Goal: Task Accomplishment & Management: Complete application form

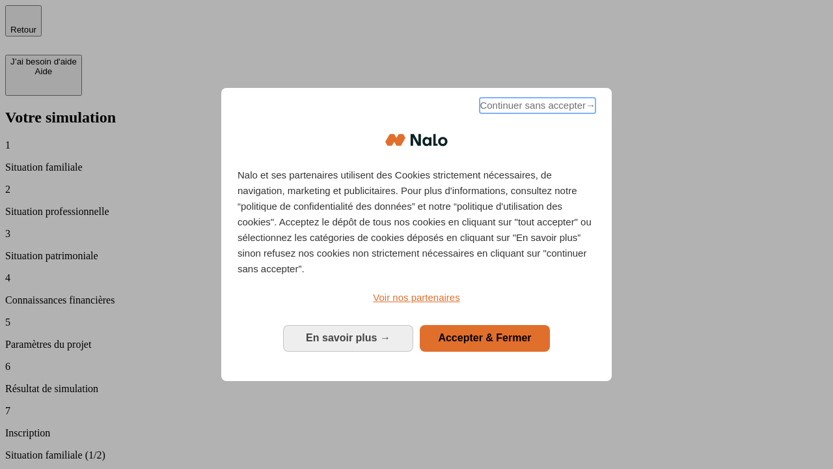
click at [537, 107] on span "Continuer sans accepter →" at bounding box center [538, 106] width 116 height 16
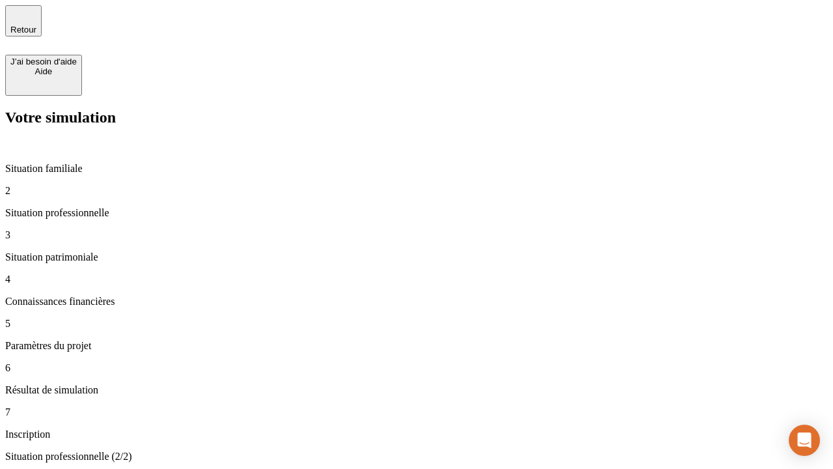
type input "30 000"
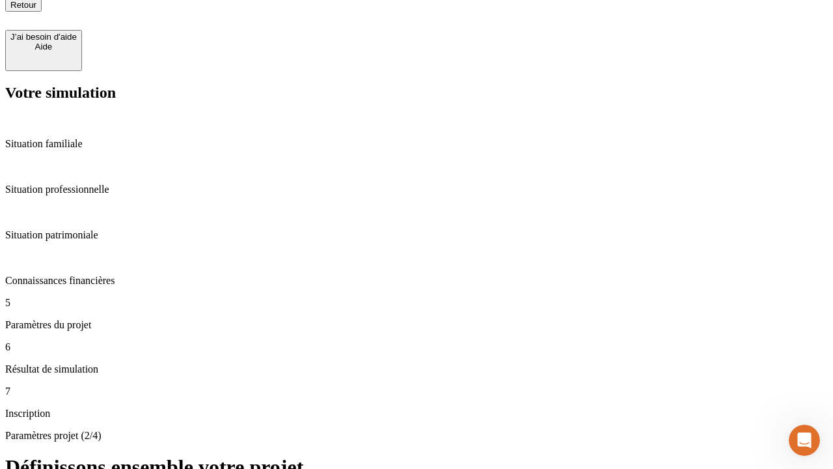
scroll to position [13, 0]
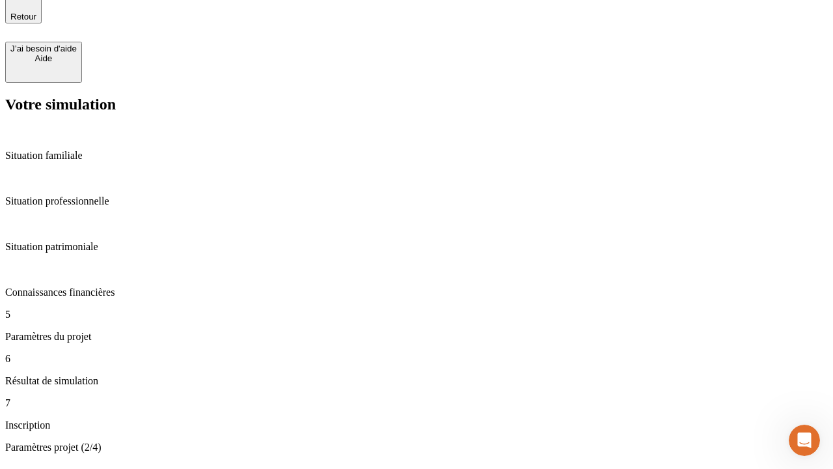
type input "25"
type input "1 000"
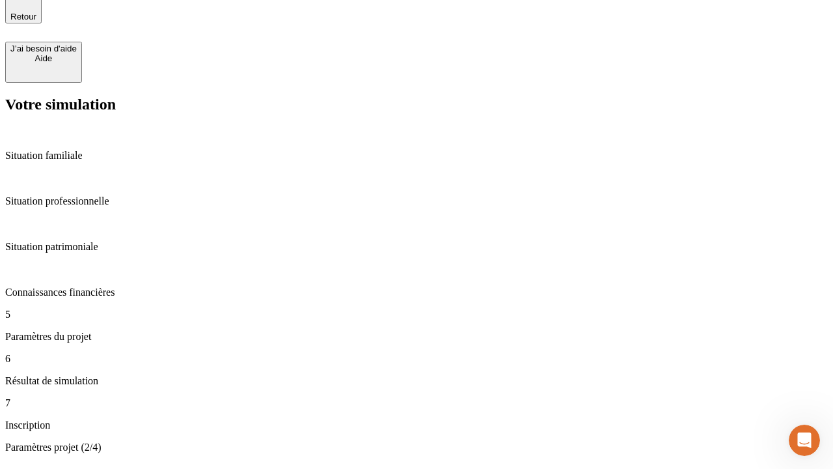
type input "640"
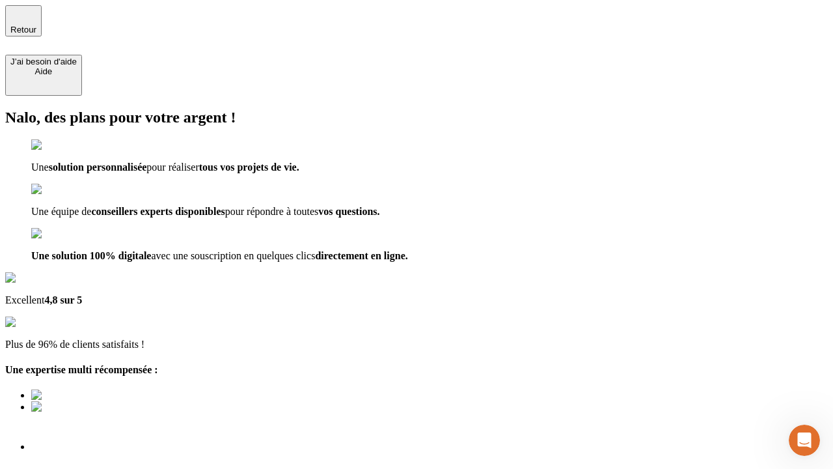
type input "[EMAIL_ADDRESS][PERSON_NAME][DOMAIN_NAME]"
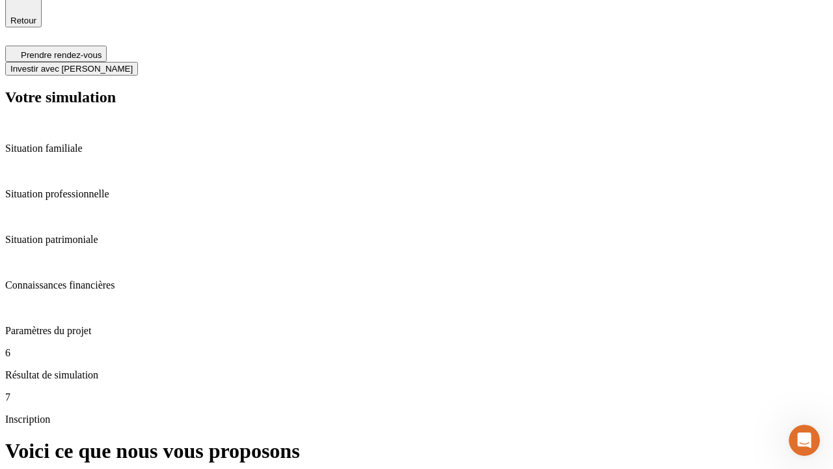
click at [133, 64] on span "Investir avec [PERSON_NAME]" at bounding box center [71, 69] width 122 height 10
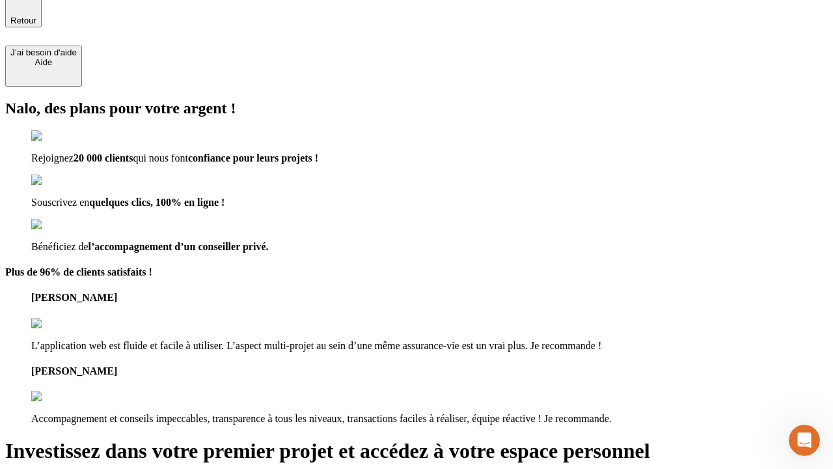
scroll to position [8, 0]
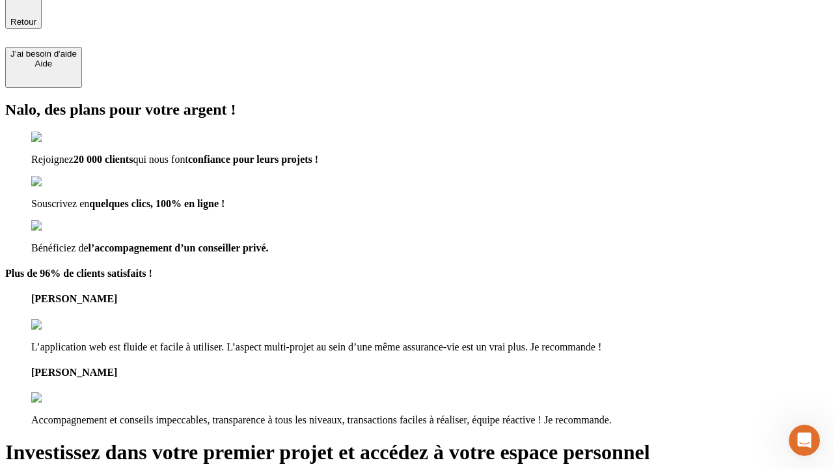
type input "[PERSON_NAME][EMAIL_ADDRESS][DOMAIN_NAME]"
